Goal: Navigation & Orientation: Find specific page/section

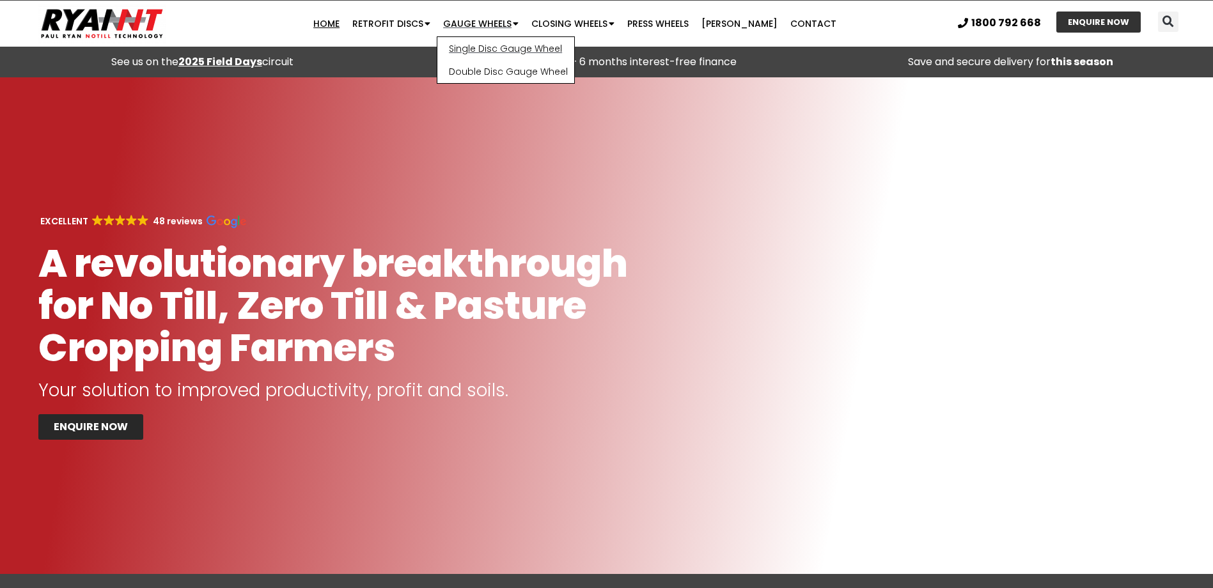
click at [511, 49] on link "Single Disc Gauge Wheel" at bounding box center [505, 48] width 137 height 23
